Goal: Information Seeking & Learning: Find specific fact

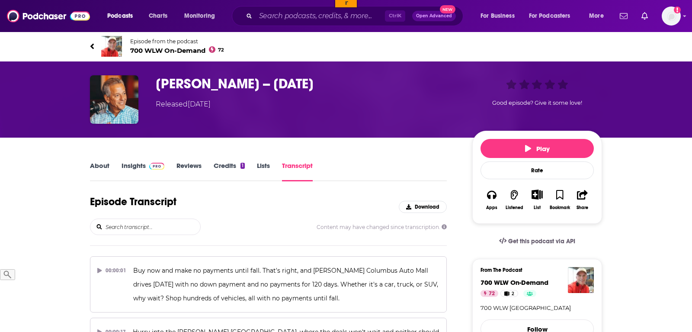
click at [138, 220] on input "search" at bounding box center [153, 227] width 96 height 16
type input "prime"
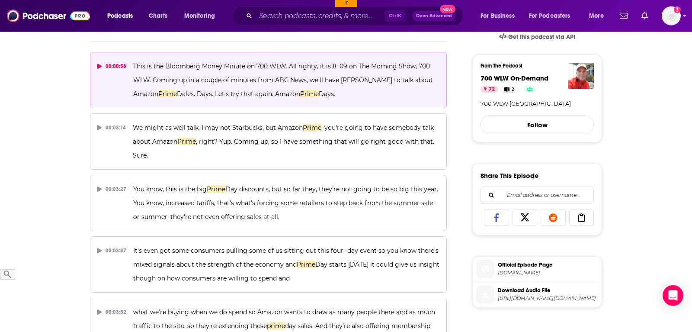
scroll to position [221, 0]
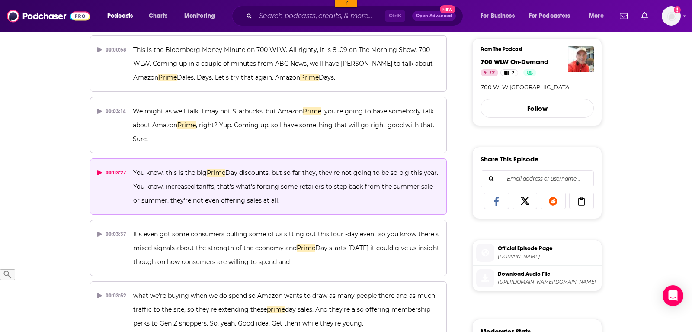
drag, startPoint x: 133, startPoint y: 172, endPoint x: 308, endPoint y: 204, distance: 177.3
click at [308, 204] on p "You know, this is the big Prime Day discounts, but so far they, they're not goi…" at bounding box center [286, 187] width 306 height 42
copy span "You know, this is the big Prime Day discounts, but so far they, they're not goi…"
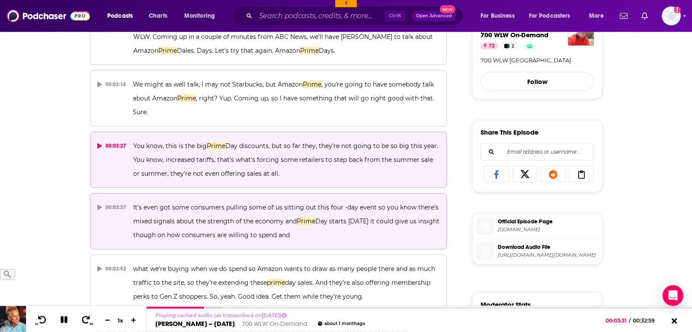
scroll to position [265, 0]
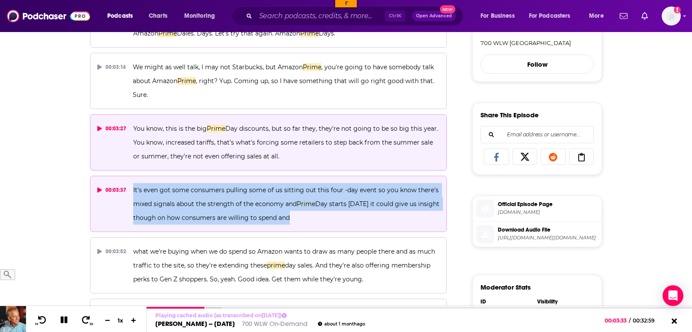
drag, startPoint x: 301, startPoint y: 219, endPoint x: 127, endPoint y: 190, distance: 176.3
click at [127, 190] on button "00:03:37 It's even got some consumers pulling some of us sitting out this four …" at bounding box center [268, 204] width 357 height 56
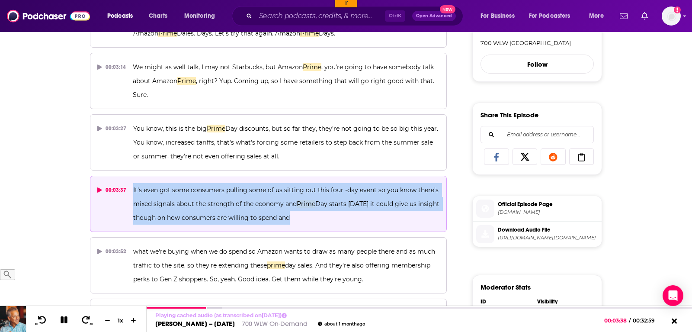
copy button "It's even got some consumers pulling some of us sitting out this four -day even…"
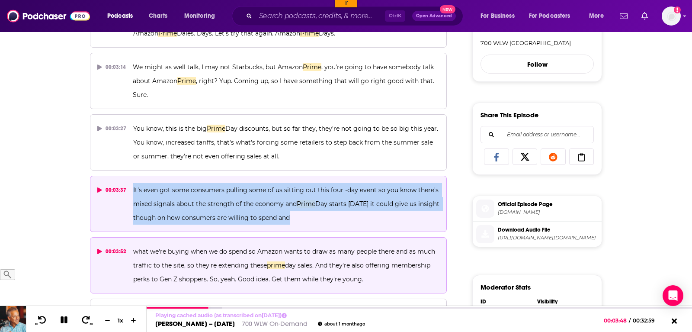
drag, startPoint x: 367, startPoint y: 281, endPoint x: 125, endPoint y: 248, distance: 245.0
click at [125, 248] on button "00:03:52 what we're buying when we do spend so Amazon wants to draw as many peo…" at bounding box center [268, 265] width 357 height 56
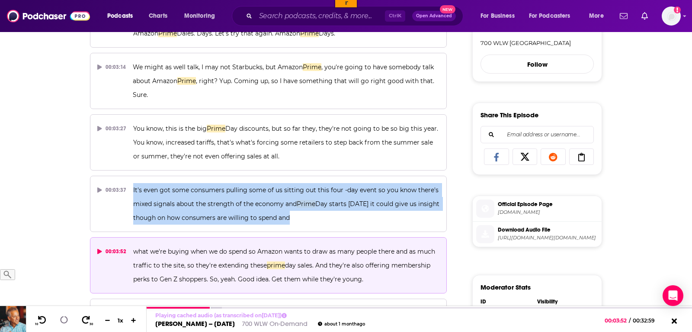
copy button "what we're buying when we do spend so Amazon wants to draw as many people there…"
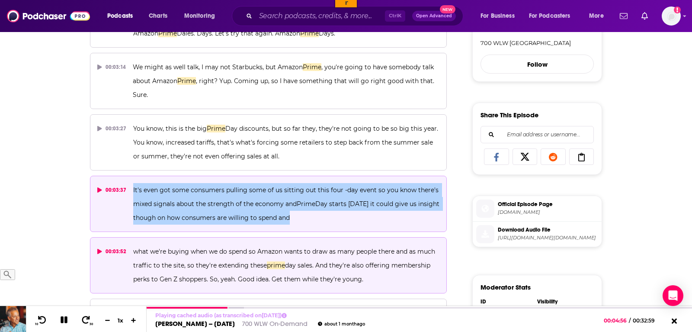
scroll to position [397, 0]
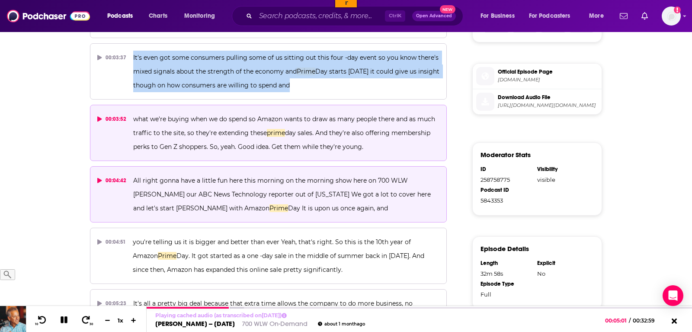
drag, startPoint x: 319, startPoint y: 193, endPoint x: 330, endPoint y: 215, distance: 23.6
click at [330, 215] on p "All right gonna have a little fun here this morning on the morning show here on…" at bounding box center [286, 195] width 306 height 42
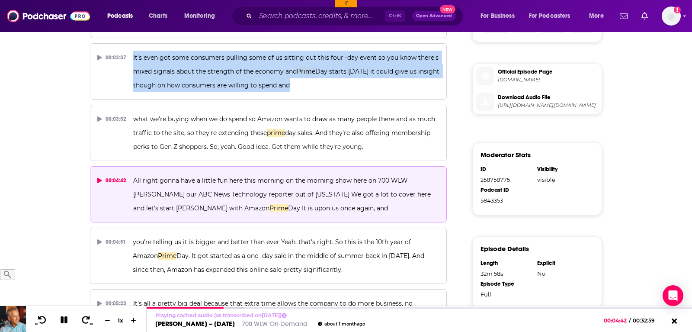
copy span "We got a lot to cover here and let's start Mike with Amazon Prime Day It is upo…"
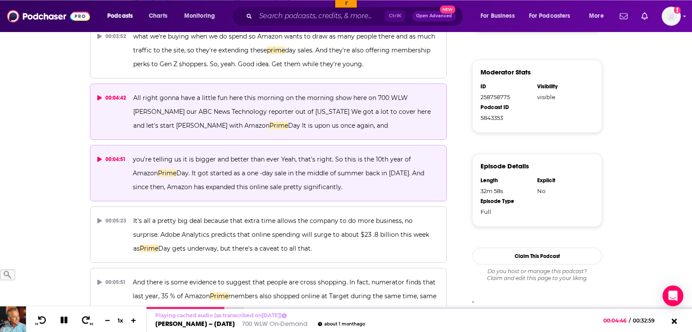
scroll to position [485, 0]
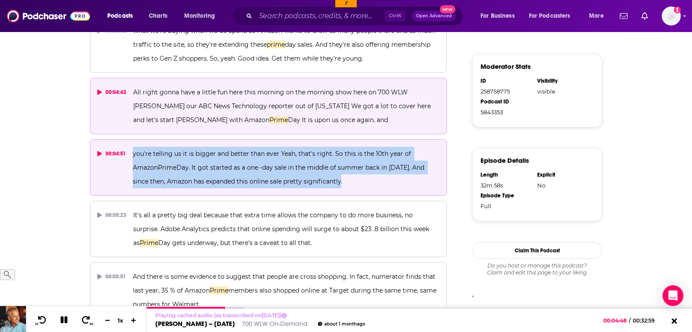
drag, startPoint x: 131, startPoint y: 152, endPoint x: 323, endPoint y: 176, distance: 193.6
click at [323, 176] on button "00:04:51 you're telling us it is bigger and better than ever Yeah, that's right…" at bounding box center [268, 167] width 357 height 56
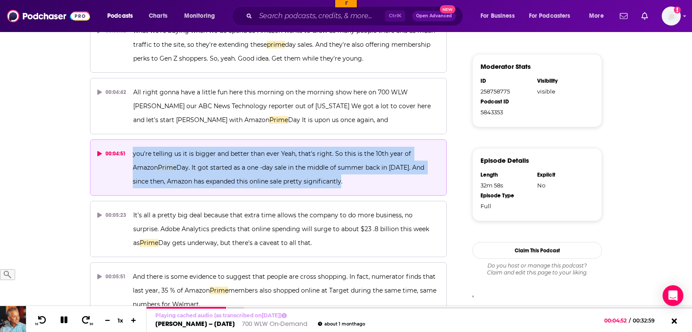
copy span "you're telling us it is bigger and better than ever Yeah, that's right. So this…"
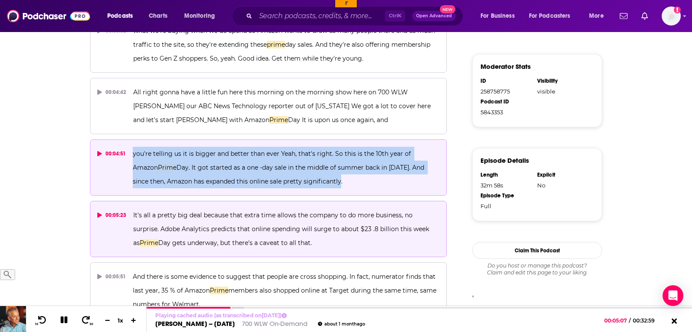
drag, startPoint x: 290, startPoint y: 241, endPoint x: 129, endPoint y: 215, distance: 164.0
click at [129, 215] on button "00:05:23 It's all a pretty big deal because that extra time allows the company …" at bounding box center [268, 229] width 357 height 56
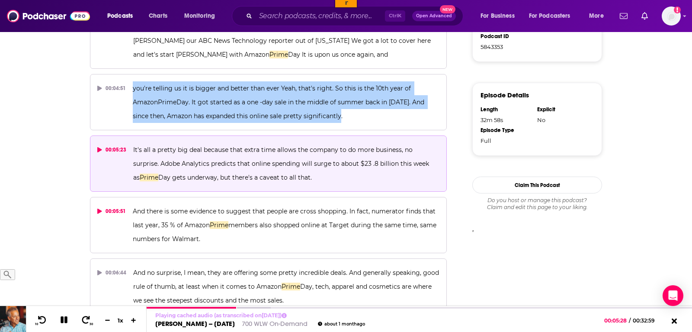
scroll to position [618, 0]
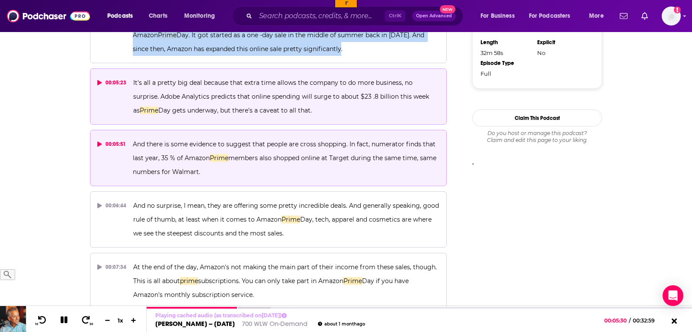
drag, startPoint x: 210, startPoint y: 174, endPoint x: 113, endPoint y: 138, distance: 102.7
click at [113, 138] on button "00:05:51 And there is some evidence to suggest that people are cross shopping. …" at bounding box center [268, 158] width 357 height 56
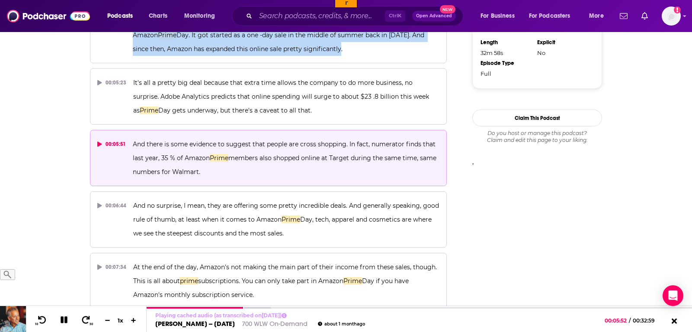
click at [193, 160] on span "And there is some evidence to suggest that people are cross shopping. In fact, …" at bounding box center [285, 151] width 305 height 22
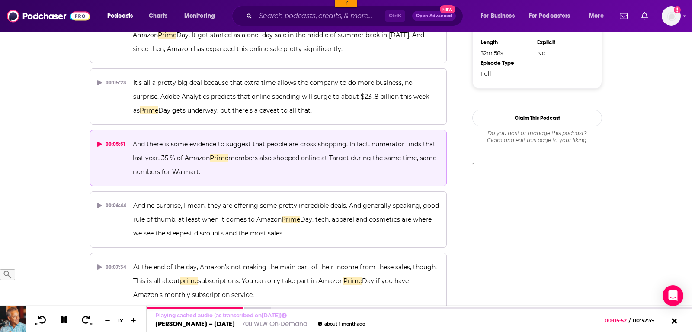
click at [202, 167] on p "And there is some evidence to suggest that people are cross shopping. In fact, …" at bounding box center [286, 158] width 307 height 42
drag, startPoint x: 206, startPoint y: 175, endPoint x: 132, endPoint y: 139, distance: 82.2
click at [133, 139] on p "And there is some evidence to suggest that people are cross shopping. In fact, …" at bounding box center [286, 158] width 307 height 42
copy span "And there is some evidence to suggest that people are cross shopping. In fact, …"
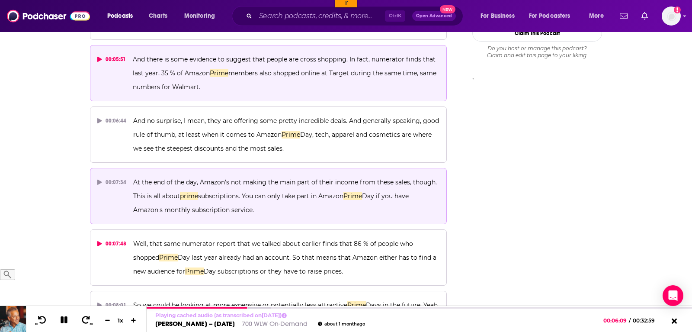
scroll to position [706, 0]
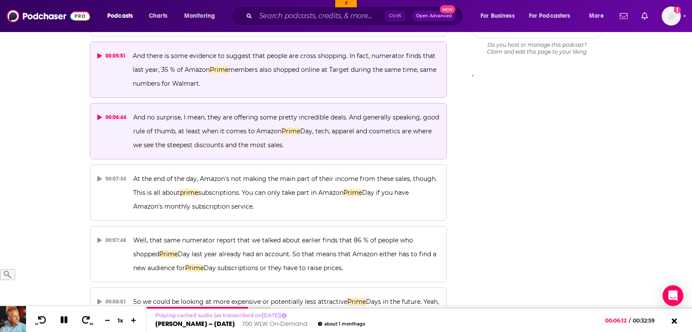
drag, startPoint x: 293, startPoint y: 147, endPoint x: 129, endPoint y: 112, distance: 167.8
click at [129, 112] on button "00:06:44 And no surprise, I mean, they are offering some pretty incredible deal…" at bounding box center [268, 131] width 357 height 56
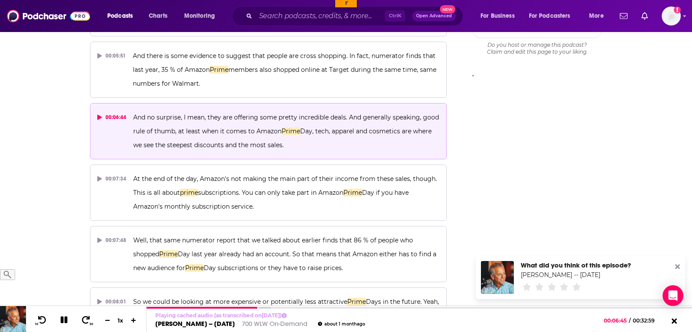
copy span "And no surprise, I mean, they are offering some pretty incredible deals. And ge…"
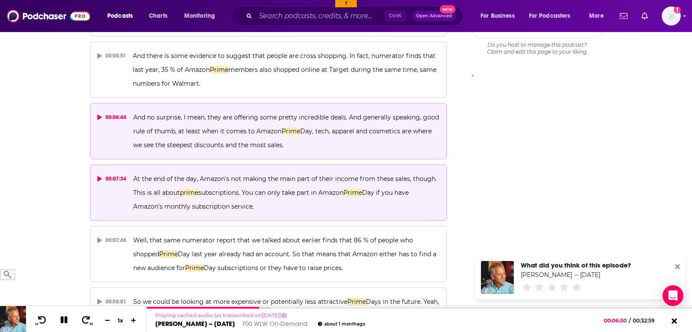
click at [261, 205] on p "At the end of the day, Amazon's not making the main part of their income from t…" at bounding box center [286, 193] width 306 height 42
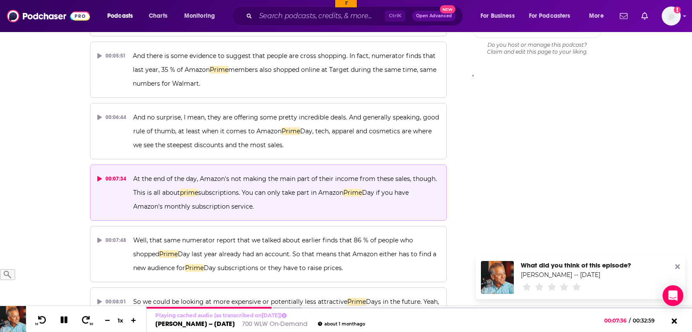
drag, startPoint x: 274, startPoint y: 203, endPoint x: 132, endPoint y: 179, distance: 144.4
click at [132, 179] on button "00:07:34 At the end of the day, Amazon's not making the main part of their inco…" at bounding box center [268, 192] width 357 height 56
copy span "At the end of the day, Amazon's not making the main part of their income from t…"
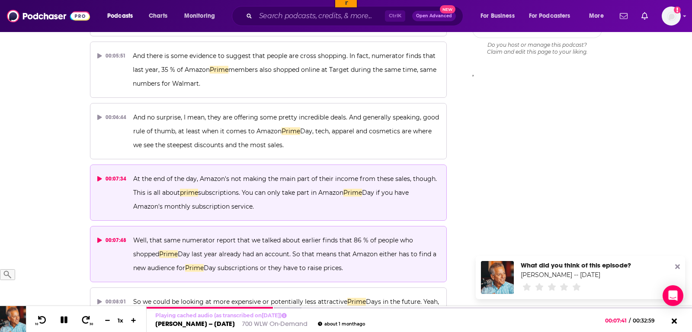
scroll to position [709, 0]
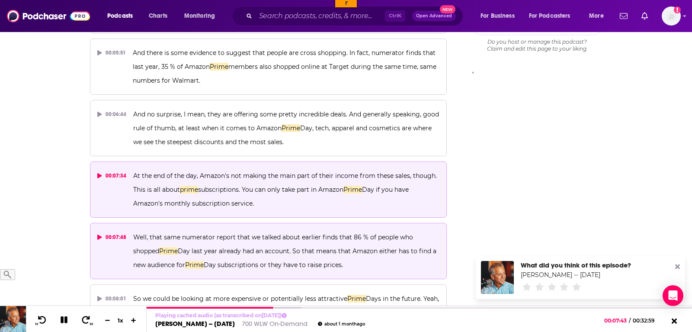
drag, startPoint x: 341, startPoint y: 264, endPoint x: 125, endPoint y: 236, distance: 217.7
click at [125, 236] on button "00:07:48 Well, that same numerator report that we talked about earlier finds th…" at bounding box center [268, 251] width 357 height 56
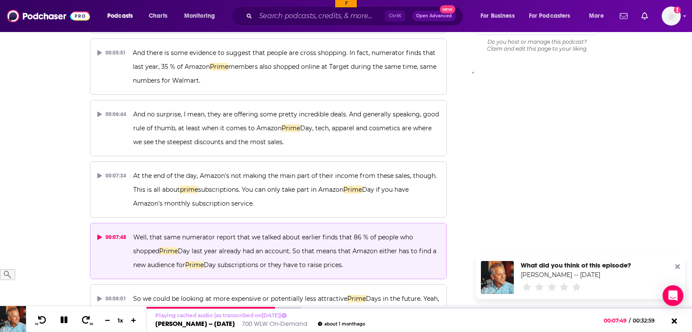
copy button "Well, that same numerator report that we talked about earlier finds that 86 % o…"
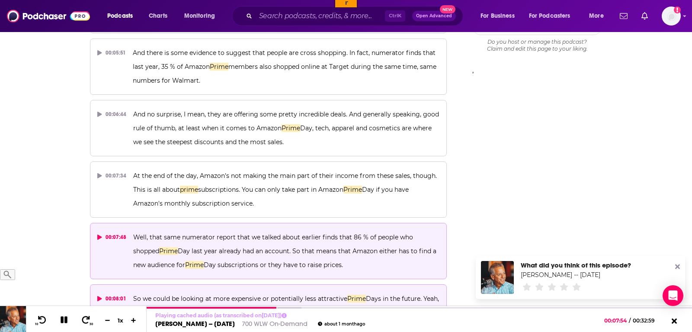
click at [304, 298] on span "So we could be looking at more expensive or potentially less attractive" at bounding box center [240, 299] width 214 height 8
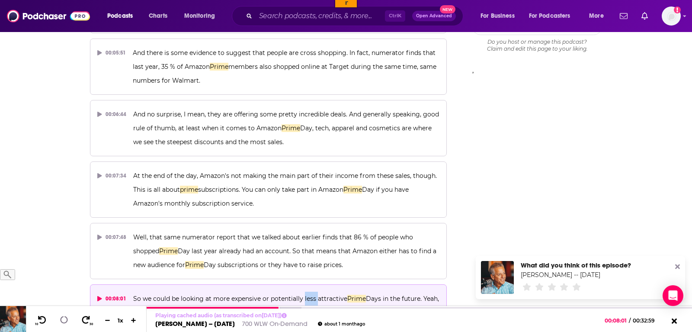
click at [304, 298] on span "So we could be looking at more expensive or potentially less attractive" at bounding box center [240, 299] width 214 height 8
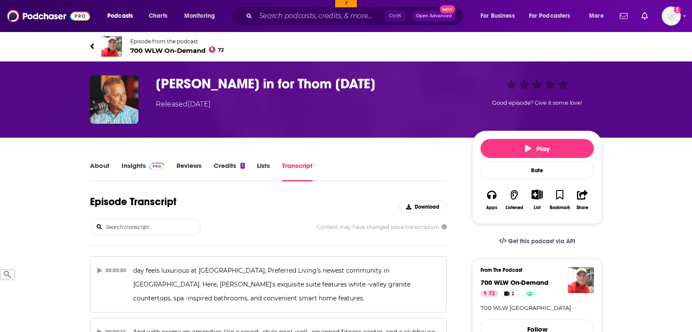
click at [153, 228] on input "search" at bounding box center [153, 227] width 96 height 16
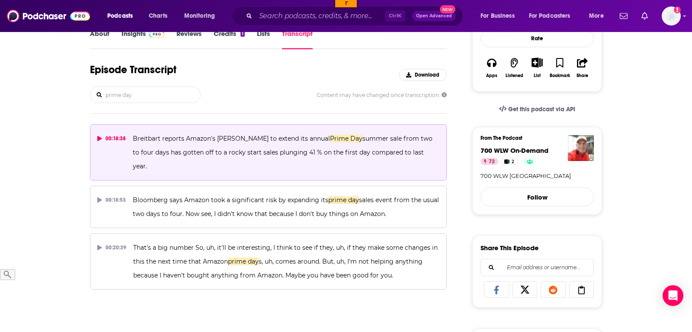
scroll to position [132, 0]
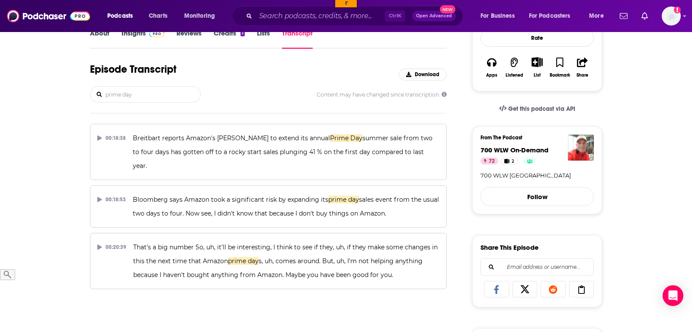
type input "prime day"
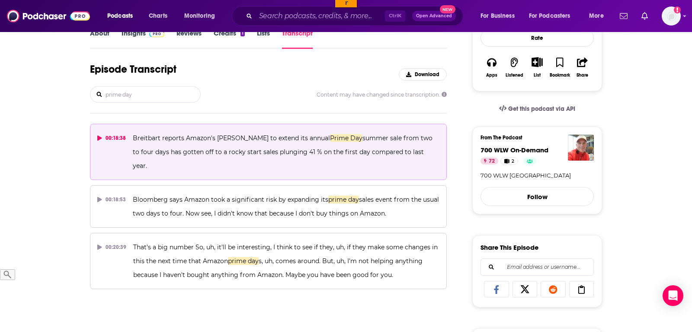
drag, startPoint x: 418, startPoint y: 151, endPoint x: 161, endPoint y: 136, distance: 257.1
click at [161, 136] on p "Breitbart reports Amazon's gamble to extend its annual Prime Day summer sale fr…" at bounding box center [286, 152] width 307 height 42
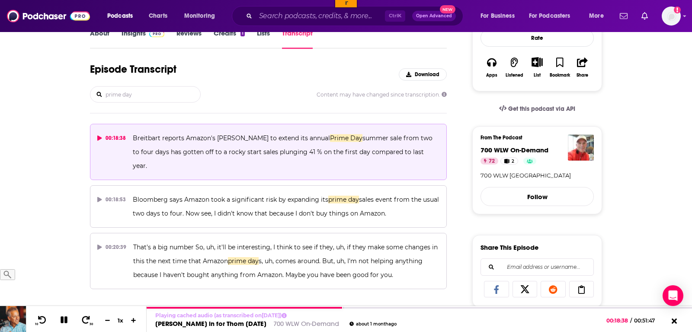
copy span "reports Amazon's gamble to extend its annual Prime Day summer sale from two to …"
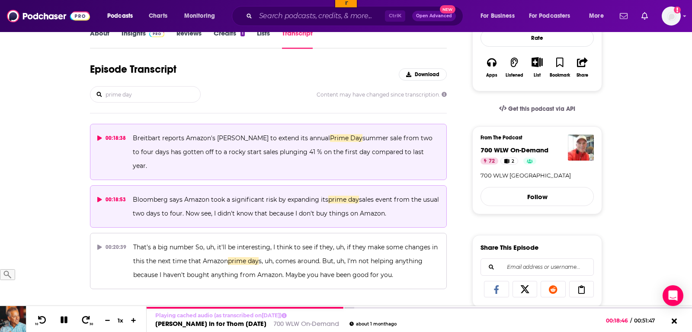
drag, startPoint x: 390, startPoint y: 200, endPoint x: 131, endPoint y: 189, distance: 259.4
click at [131, 189] on button "00:18:53 Bloomberg says Amazon took a significant risk by expanding its prime d…" at bounding box center [268, 206] width 357 height 42
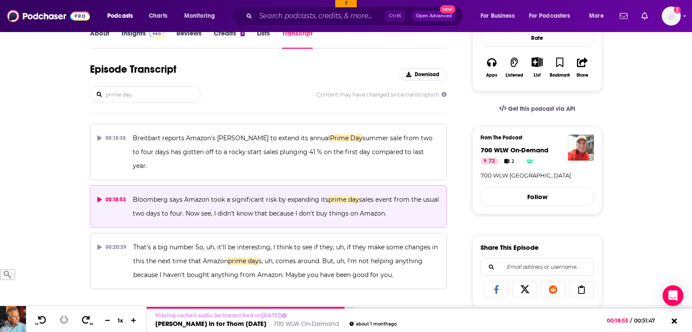
copy span "Bloomberg says Amazon took a significant risk by expanding its prime day sales …"
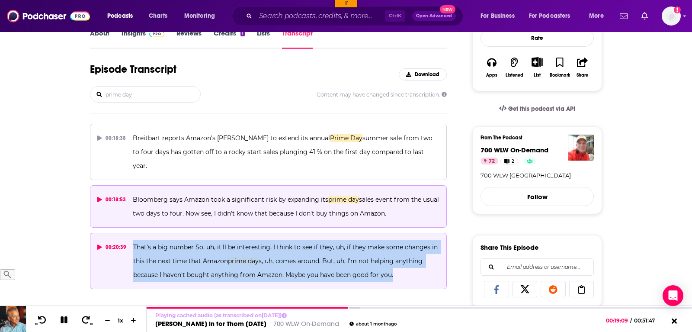
drag, startPoint x: 409, startPoint y: 260, endPoint x: 132, endPoint y: 238, distance: 278.2
click at [132, 238] on button "00:20:39 That's a big number So, uh, it'll be interesting, I think to see if th…" at bounding box center [268, 261] width 357 height 56
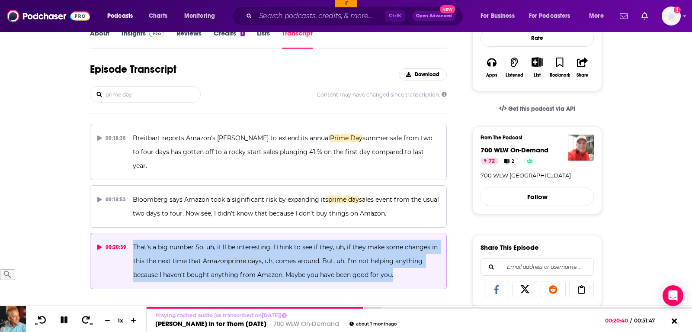
copy span "That's a big number So, uh, it'll be interesting, I think to see if they, uh, i…"
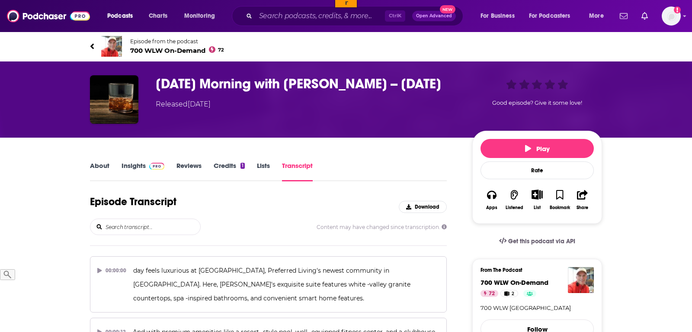
click at [138, 229] on input "search" at bounding box center [153, 227] width 96 height 16
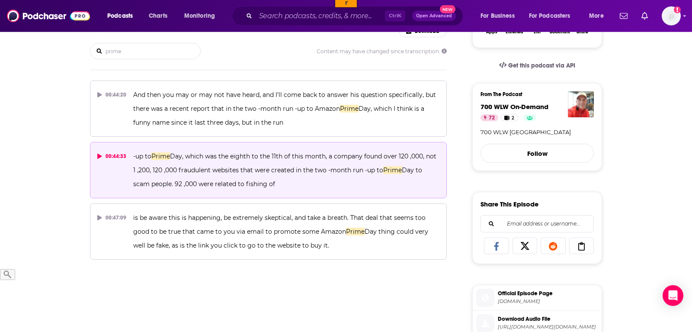
scroll to position [177, 0]
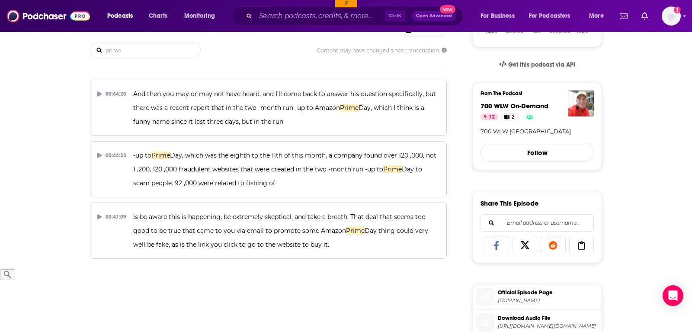
type input "prime"
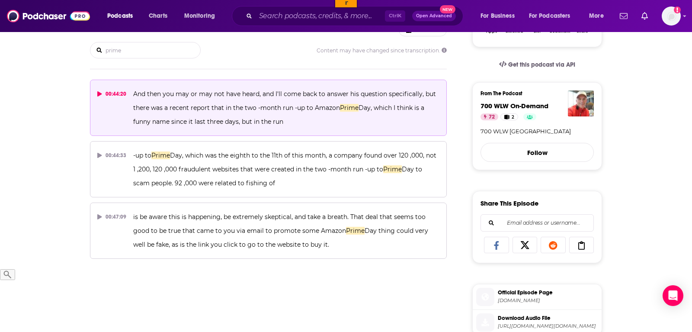
drag, startPoint x: 300, startPoint y: 124, endPoint x: 131, endPoint y: 88, distance: 173.0
click at [131, 88] on button "00:44:20 And then you may or may not have heard, and I'll come back to answer h…" at bounding box center [268, 108] width 357 height 56
copy span "And then you may or may not have heard, and I'll come back to answer his questi…"
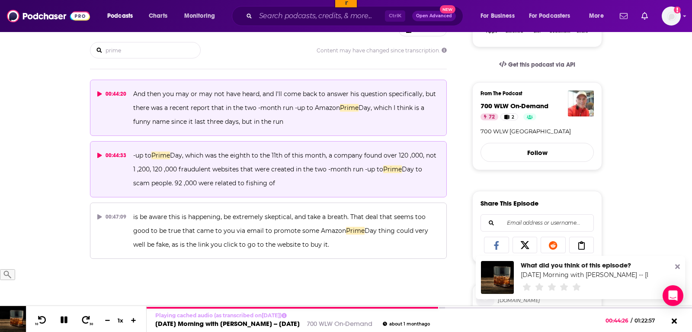
drag, startPoint x: 279, startPoint y: 186, endPoint x: 130, endPoint y: 154, distance: 152.2
click at [130, 154] on button "00:44:33 -up to Prime Day, which was the eighth to the 11th of this month, a co…" at bounding box center [268, 169] width 357 height 56
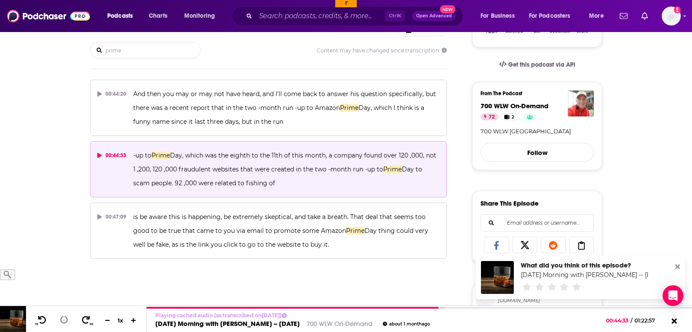
copy span "-up to Prime Day, which was the eighth to the 11th of this month, a company fou…"
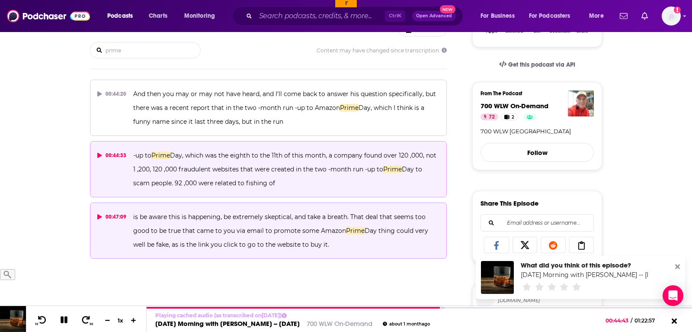
drag, startPoint x: 306, startPoint y: 248, endPoint x: 128, endPoint y: 213, distance: 182.1
click at [128, 213] on button "00:47:09 is be aware this is happening, be extremely skeptical, and take a brea…" at bounding box center [268, 231] width 357 height 56
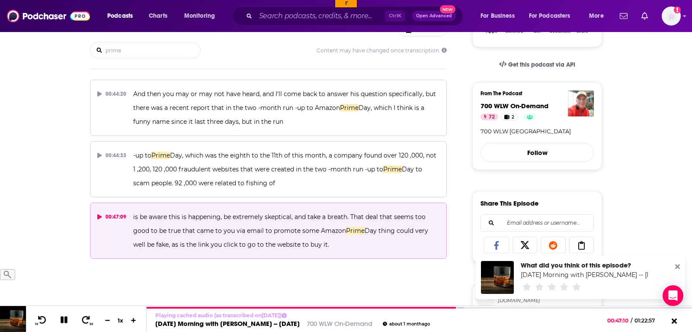
copy button "is be aware this is happening, be extremely skeptical, and take a breath. That …"
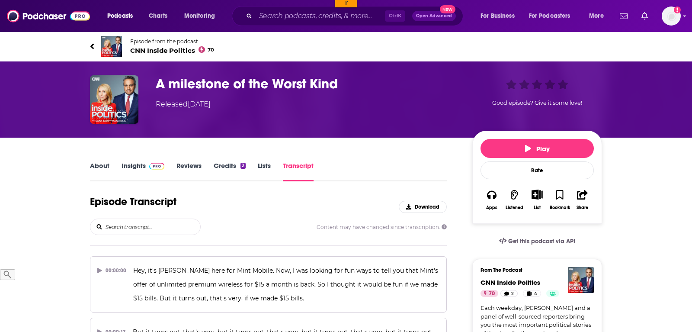
click at [141, 225] on input "search" at bounding box center [153, 227] width 96 height 16
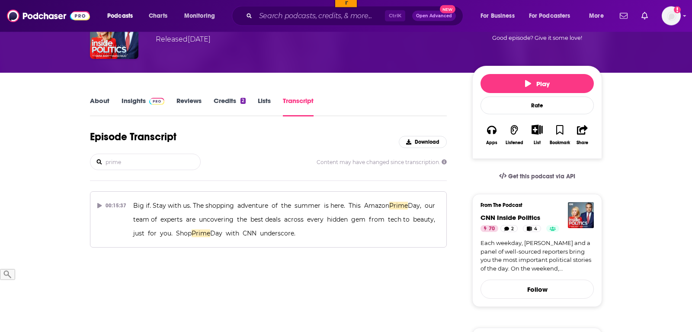
scroll to position [88, 0]
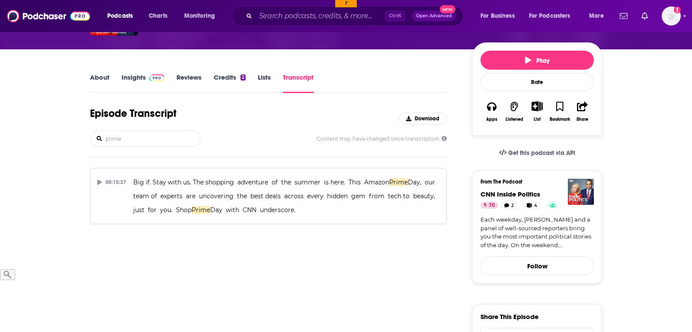
type input "prime"
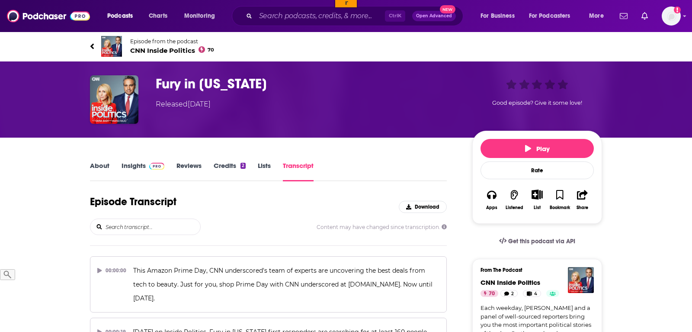
click at [154, 231] on input "search" at bounding box center [153, 227] width 96 height 16
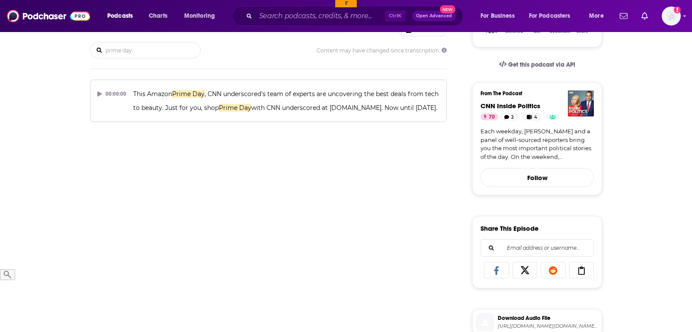
scroll to position [44, 0]
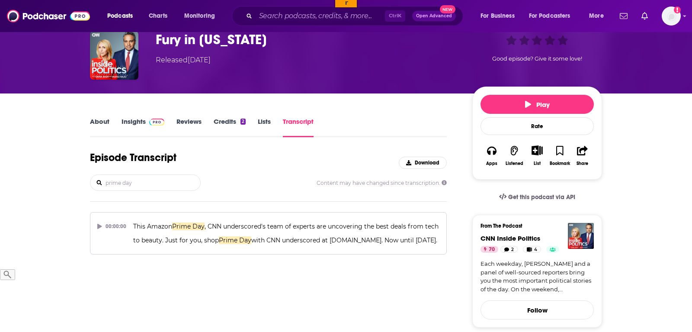
type input "prime day"
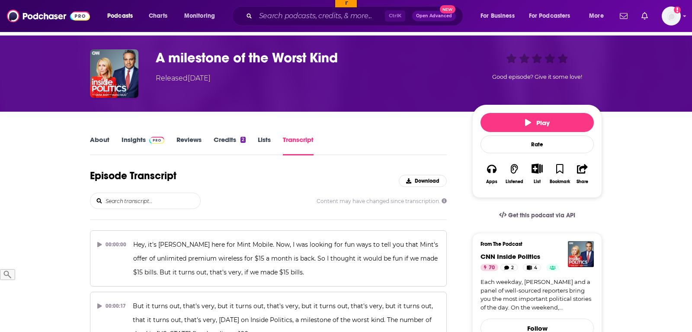
scroll to position [44, 0]
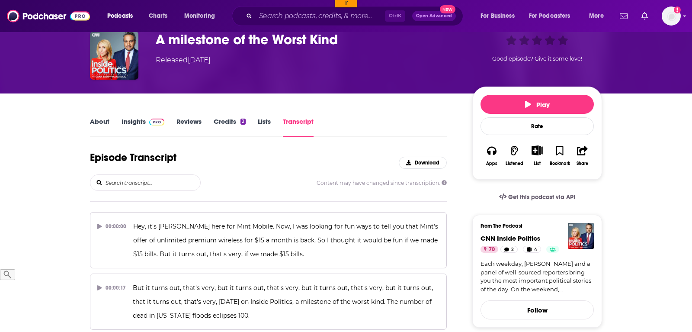
click at [145, 180] on input "search" at bounding box center [153, 183] width 96 height 16
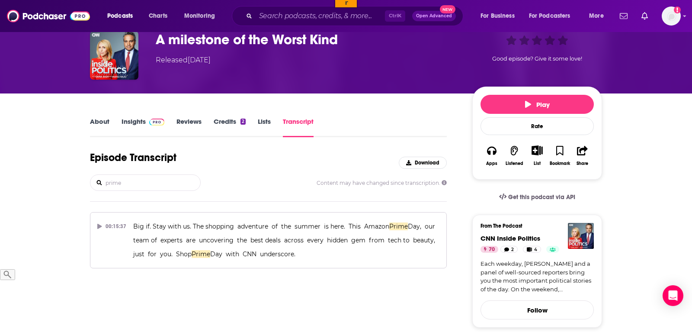
type input "prime"
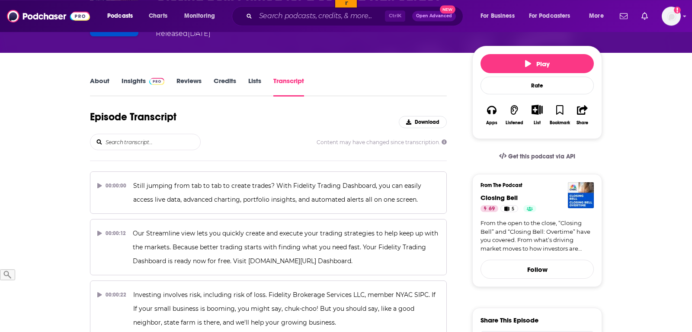
scroll to position [88, 0]
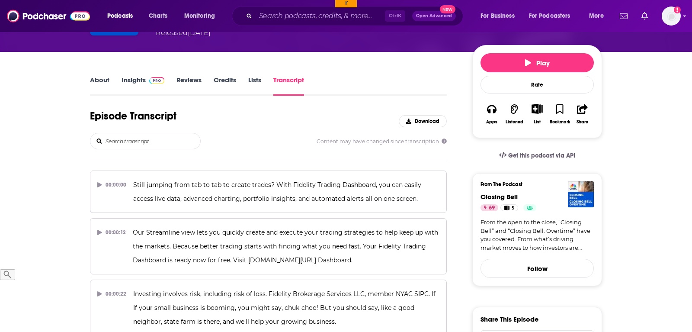
click at [132, 143] on input "search" at bounding box center [153, 141] width 96 height 16
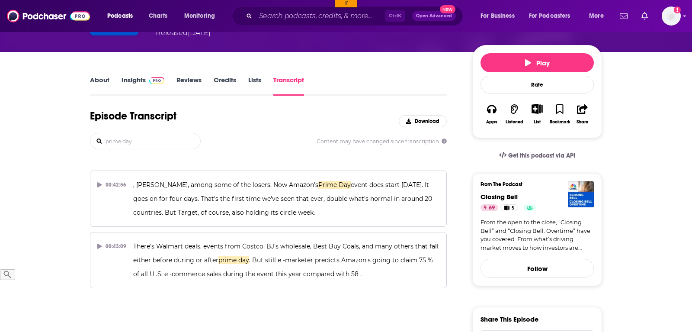
type input "prime day"
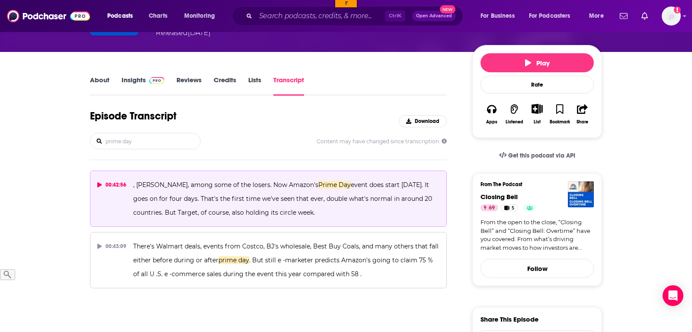
drag, startPoint x: 285, startPoint y: 210, endPoint x: 123, endPoint y: 177, distance: 165.1
click at [123, 177] on button "00:42:56 , Wayfair, among some of the losers. Now Amazon's Prime Day event does…" at bounding box center [268, 198] width 357 height 56
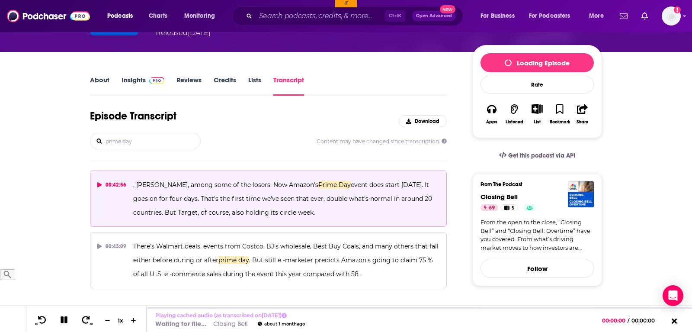
copy button "6 , Wayfair, among some of the losers. Now Amazon's Prime Day event does start …"
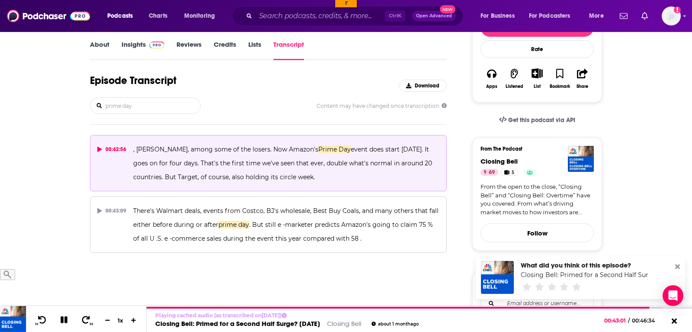
scroll to position [177, 0]
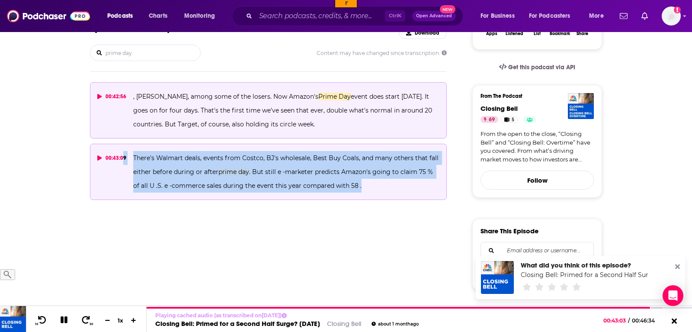
drag, startPoint x: 362, startPoint y: 187, endPoint x: 121, endPoint y: 161, distance: 242.5
click at [121, 161] on button "00:43:09 There's Walmart deals, events from Costco, BJ's wholesale, Best Buy Co…" at bounding box center [268, 172] width 357 height 56
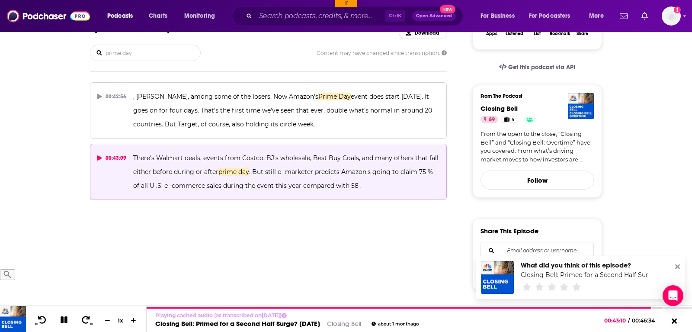
click at [99, 156] on icon at bounding box center [99, 157] width 5 height 5
click at [100, 157] on icon at bounding box center [99, 157] width 4 height 5
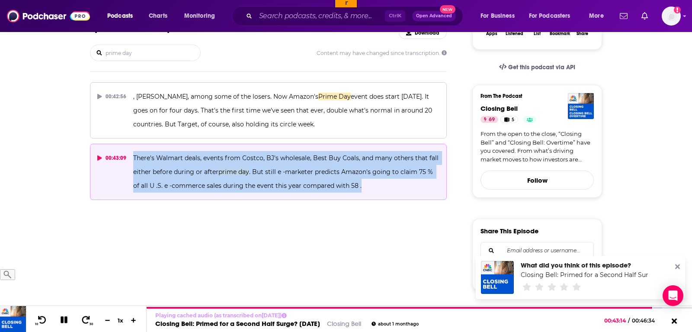
drag, startPoint x: 360, startPoint y: 190, endPoint x: 132, endPoint y: 158, distance: 229.4
click at [133, 158] on p "There's Walmart deals, events from Costco, BJ's wholesale, Best Buy Coals, and …" at bounding box center [286, 172] width 306 height 42
copy span "There's Walmart deals, events from Costco, BJ's wholesale, Best Buy Coals, and …"
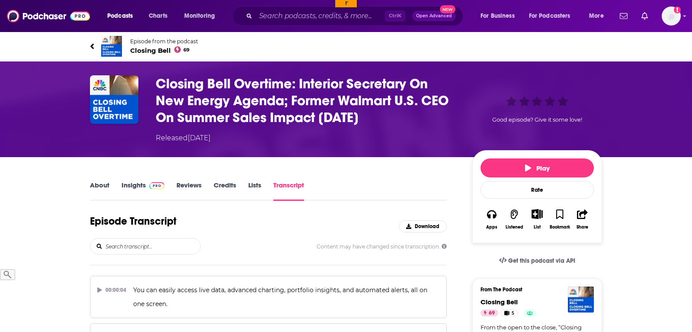
scroll to position [44, 0]
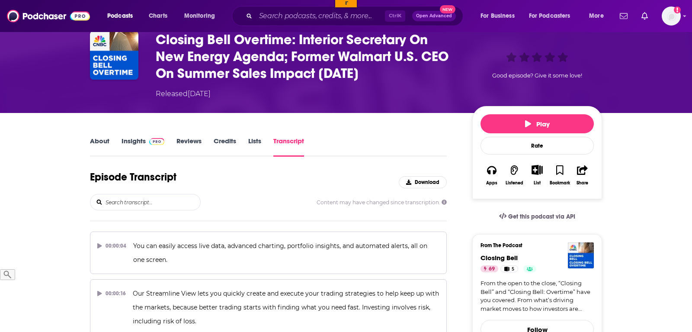
click at [126, 205] on input "search" at bounding box center [153, 202] width 96 height 16
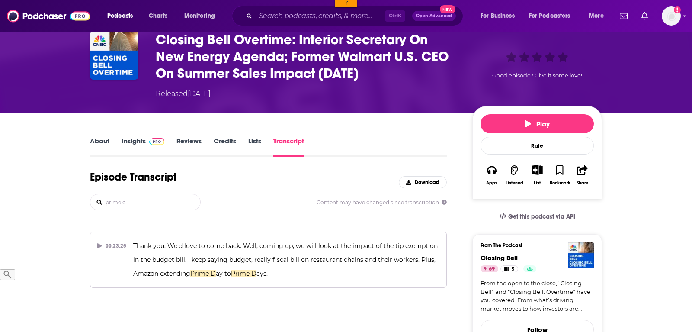
type input "prime d"
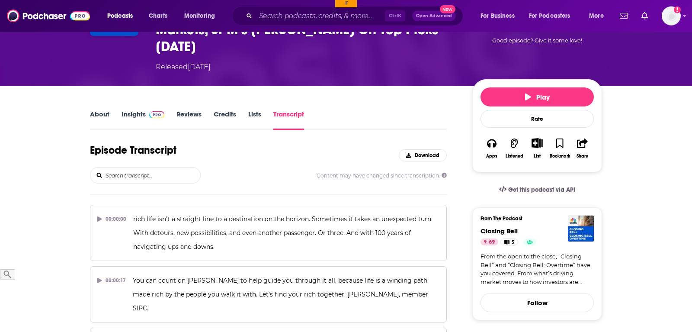
scroll to position [88, 0]
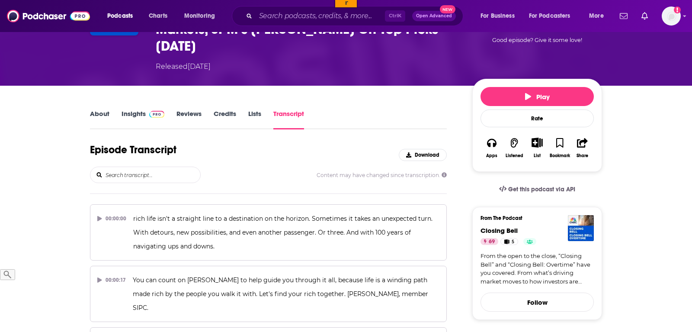
click at [167, 167] on input "search" at bounding box center [153, 175] width 96 height 16
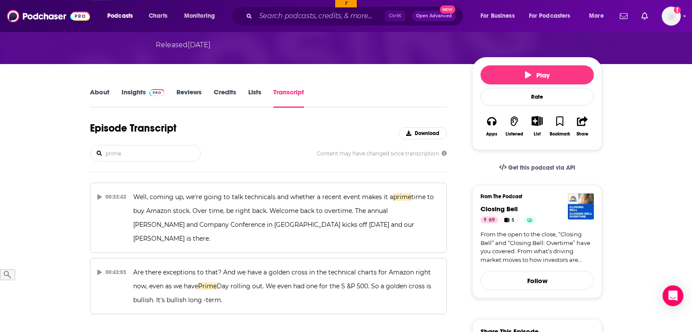
scroll to position [132, 0]
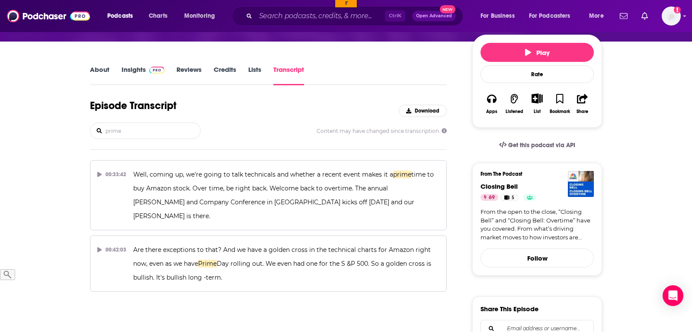
type input "prime"
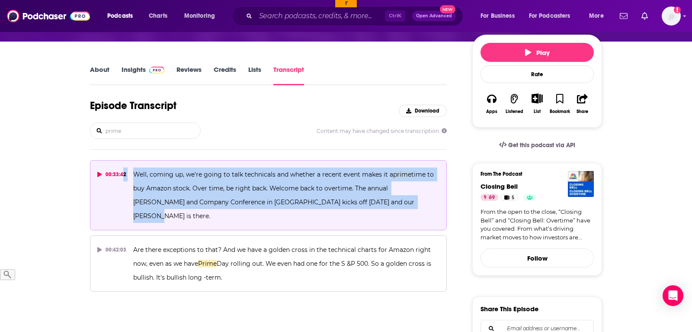
drag, startPoint x: 391, startPoint y: 185, endPoint x: 122, endPoint y: 154, distance: 270.9
click at [122, 160] on button "00:33:42 Well, coming up, we're going to talk technicals and whether a recent e…" at bounding box center [268, 195] width 357 height 70
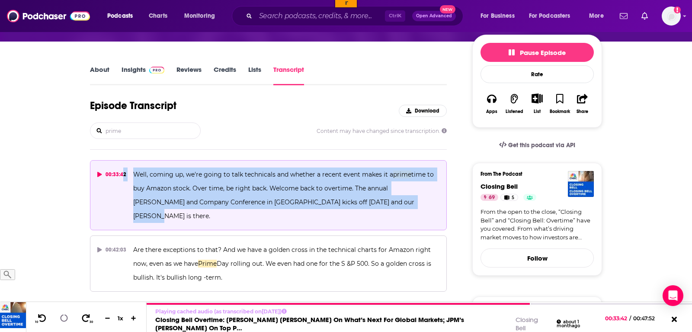
copy button "2 Well, coming up, we're going to talk technicals and whether a recent event ma…"
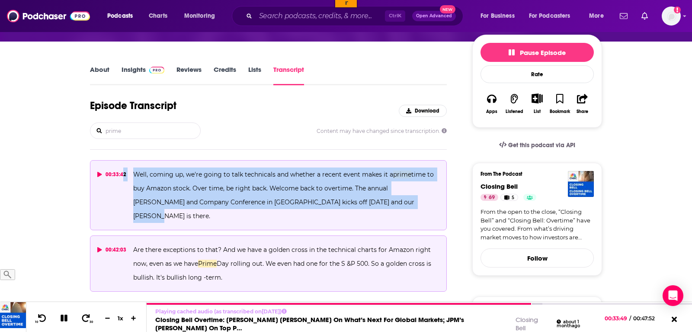
drag, startPoint x: 252, startPoint y: 246, endPoint x: 132, endPoint y: 222, distance: 122.1
click at [133, 243] on p "Are there exceptions to that? And we have a golden cross in the technical chart…" at bounding box center [286, 264] width 306 height 42
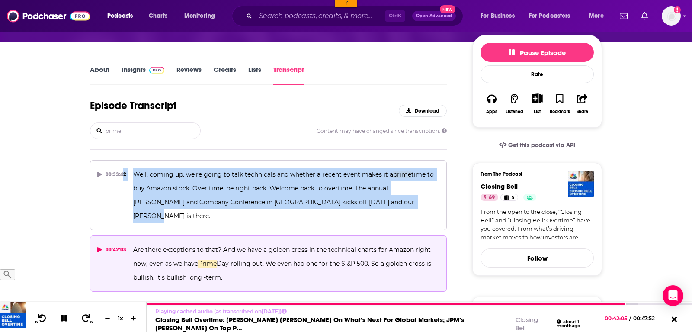
copy span "Are there exceptions to that? And we have a golden cross in the technical chart…"
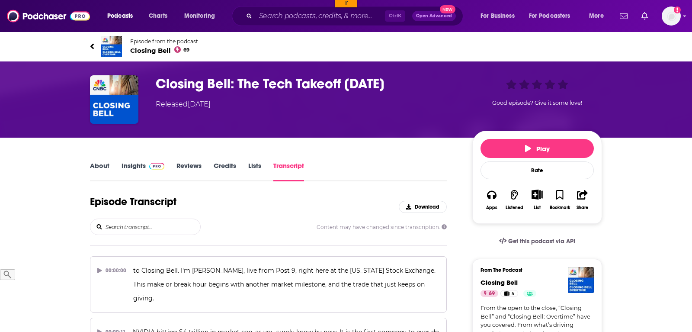
click at [162, 221] on input "search" at bounding box center [153, 227] width 96 height 16
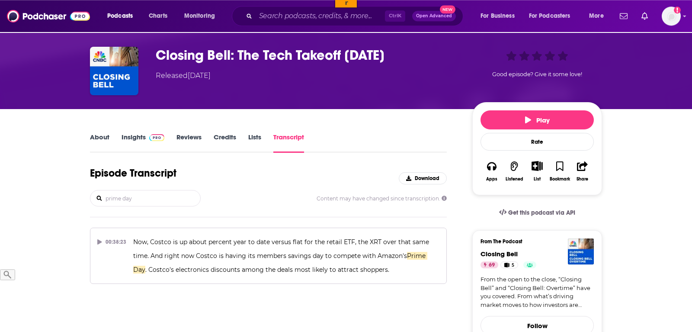
scroll to position [44, 0]
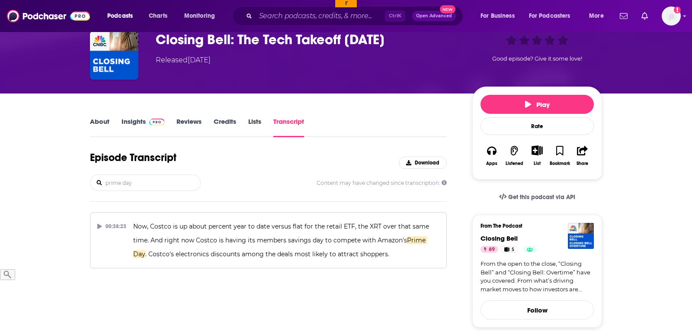
type input "prime day"
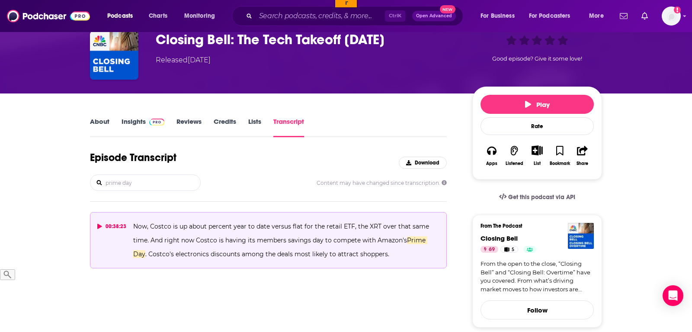
click at [228, 242] on span "Now, Costco is up about percent year to date versus flat for the retail ETF, th…" at bounding box center [282, 233] width 298 height 22
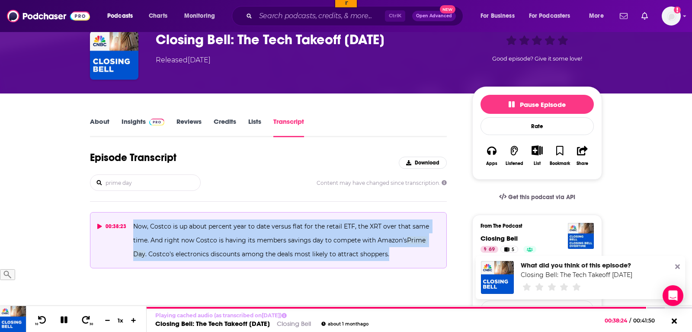
drag, startPoint x: 395, startPoint y: 251, endPoint x: 130, endPoint y: 225, distance: 265.6
click at [130, 225] on button "00:38:23 Now, Costco is up about percent year to date versus flat for the retai…" at bounding box center [268, 240] width 357 height 56
copy span "Now, Costco is up about percent year to date versus flat for the retail ETF, th…"
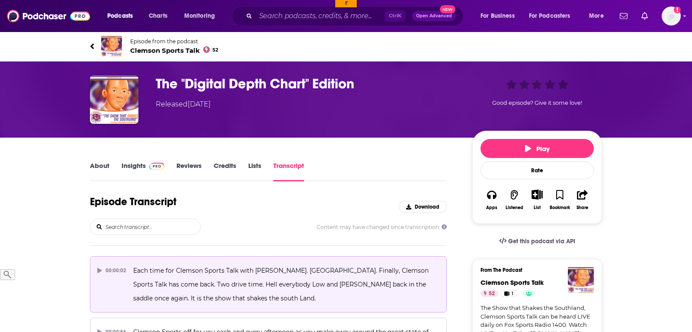
scroll to position [88, 0]
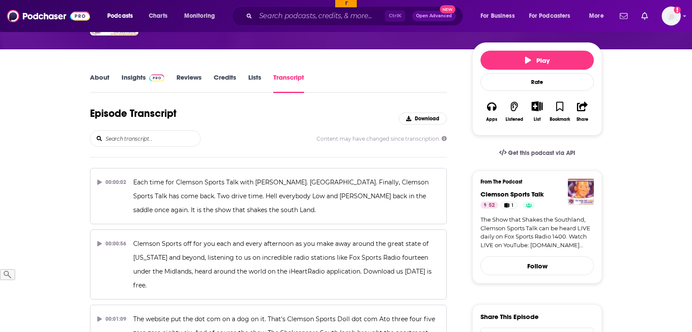
click at [163, 141] on input "search" at bounding box center [153, 139] width 96 height 16
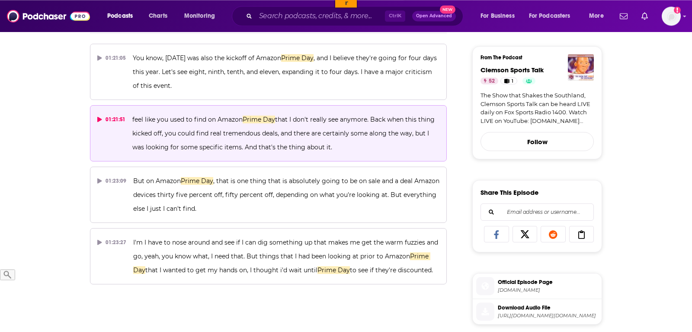
scroll to position [221, 0]
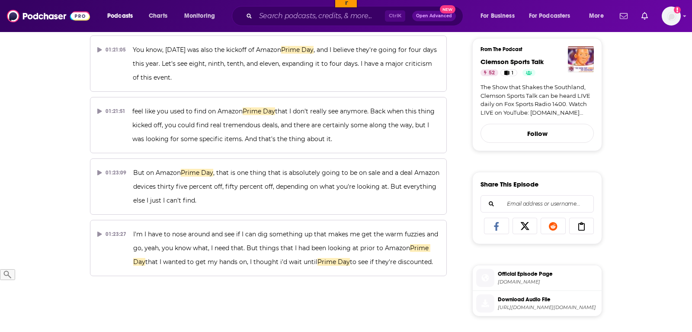
type input "prime day"
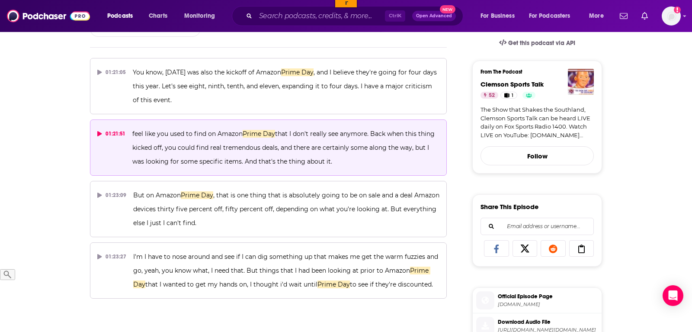
scroll to position [177, 0]
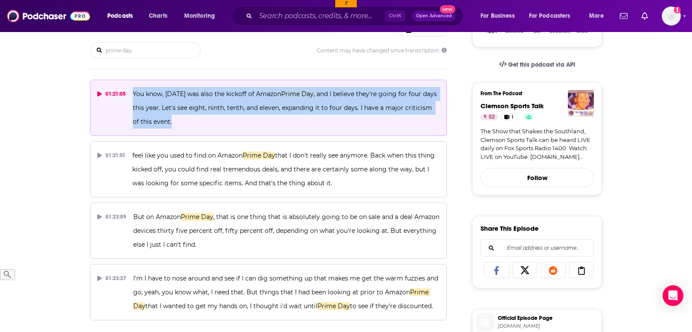
drag, startPoint x: 196, startPoint y: 124, endPoint x: 132, endPoint y: 94, distance: 69.7
click at [133, 94] on p "You know, [DATE] was also the kickoff of Amazon Prime Day , and I believe they'…" at bounding box center [286, 108] width 307 height 42
copy span "You know, [DATE] was also the kickoff of Amazon Prime Day , and I believe they'…"
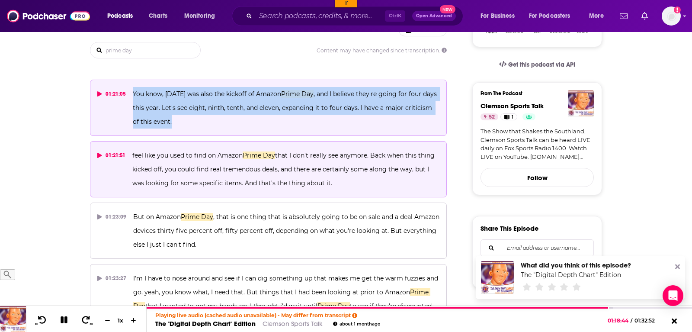
drag, startPoint x: 340, startPoint y: 186, endPoint x: 132, endPoint y: 157, distance: 210.5
click at [132, 157] on p "feel like you used to find on Amazon Prime Day that I don't really see anymore.…" at bounding box center [285, 169] width 307 height 42
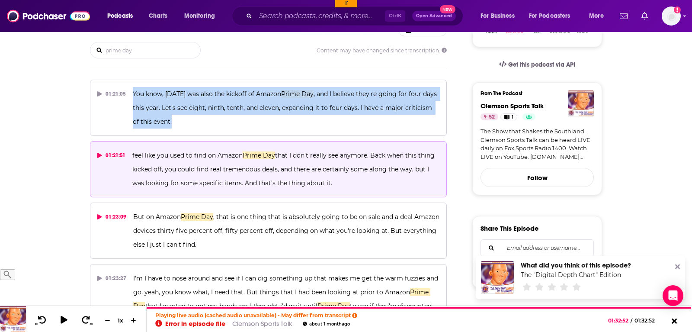
copy span "feel like you used to find on Amazon Prime Day that I don't really see anymore.…"
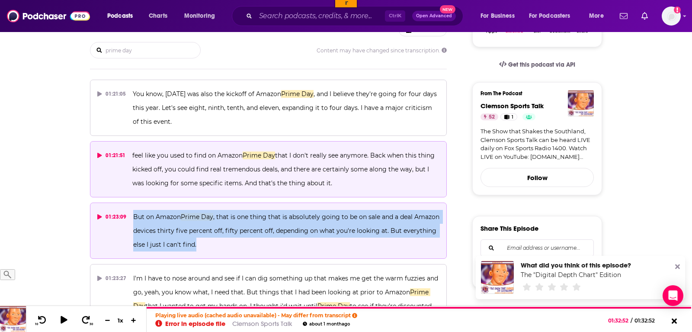
drag, startPoint x: 203, startPoint y: 245, endPoint x: 132, endPoint y: 215, distance: 77.0
click at [133, 215] on p "But on Amazon Prime Day , that is one thing that is absolutely going to be on s…" at bounding box center [286, 231] width 306 height 42
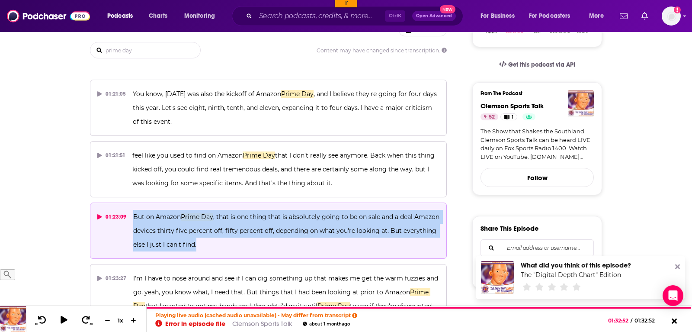
copy span "But on Amazon Prime Day , that is one thing that is absolutely going to be on s…"
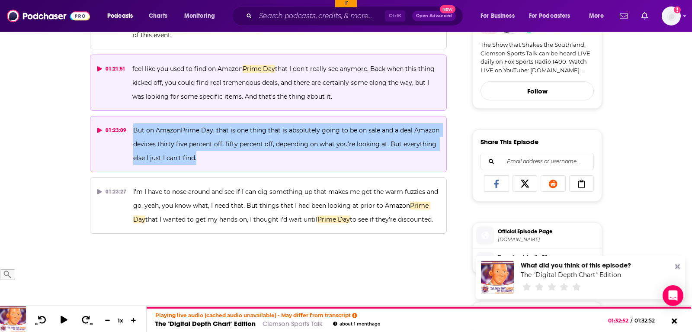
scroll to position [309, 0]
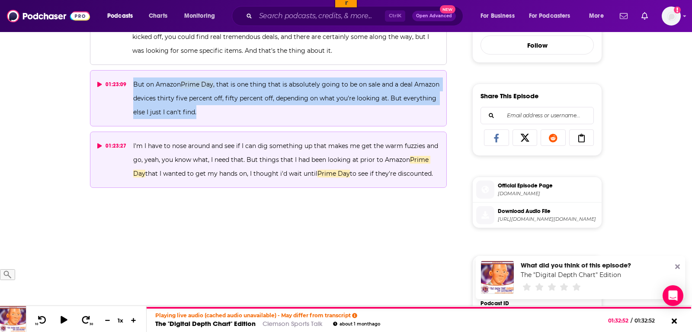
drag, startPoint x: 427, startPoint y: 173, endPoint x: 131, endPoint y: 147, distance: 297.1
click at [131, 147] on button "01:23:27 I'm I have to nose around and see if I can dig something up that makes…" at bounding box center [268, 160] width 357 height 56
